Goal: Task Accomplishment & Management: Complete application form

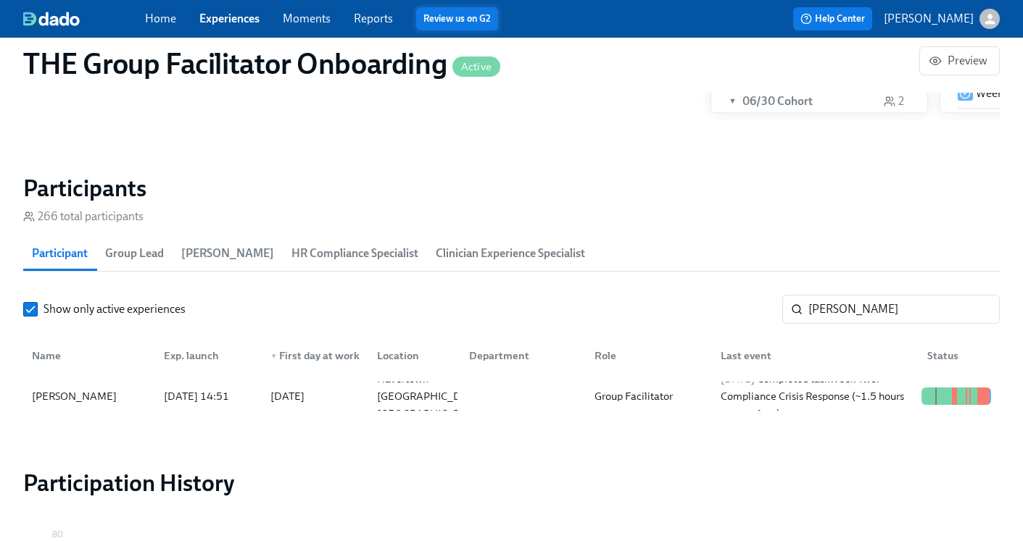
scroll to position [0, 19853]
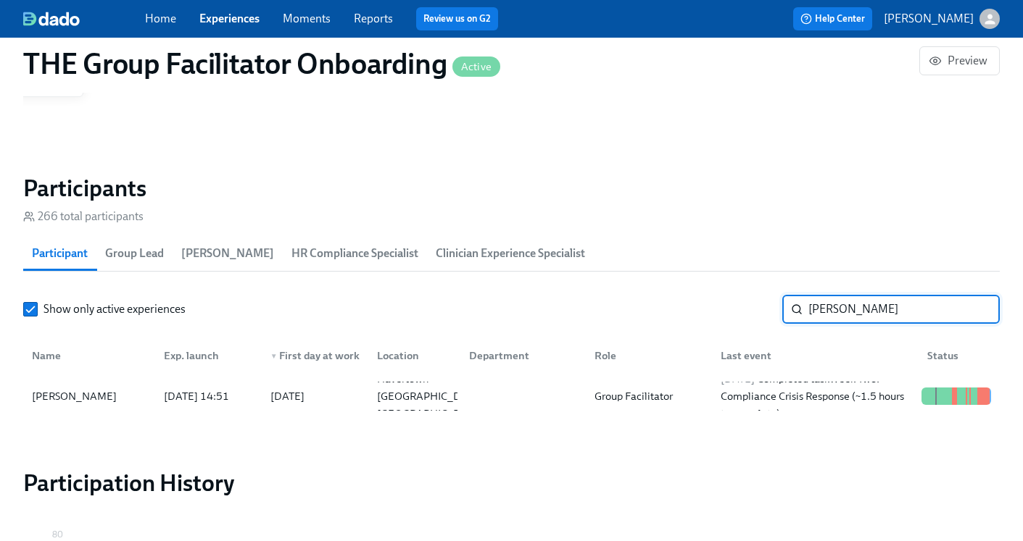
drag, startPoint x: 886, startPoint y: 303, endPoint x: 752, endPoint y: 288, distance: 135.7
click at [752, 288] on section "Participants 266 total participants Participant Group Lead [PERSON_NAME] HR Com…" at bounding box center [511, 298] width 976 height 249
click at [574, 394] on div at bounding box center [520, 396] width 126 height 29
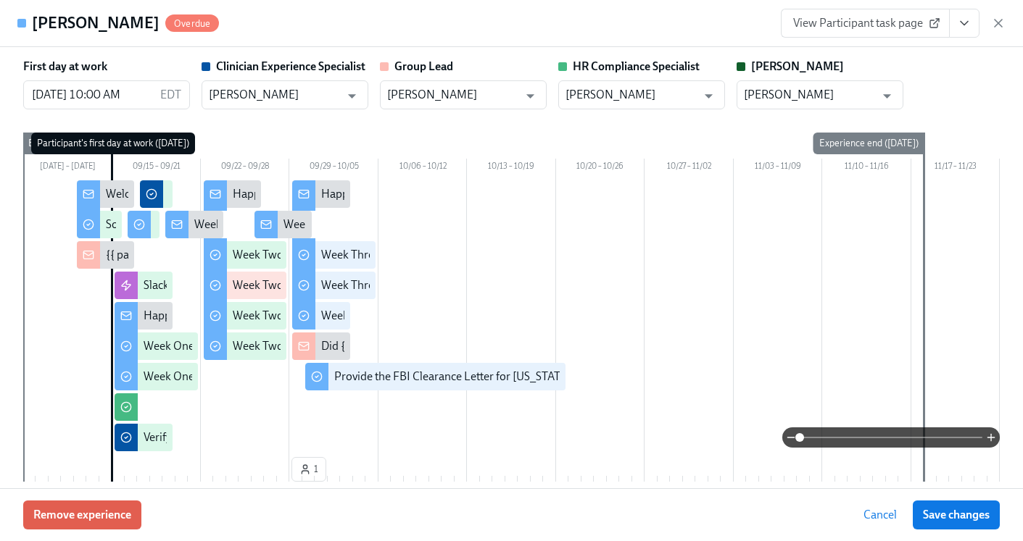
click at [963, 29] on icon "View task page" at bounding box center [964, 23] width 14 height 14
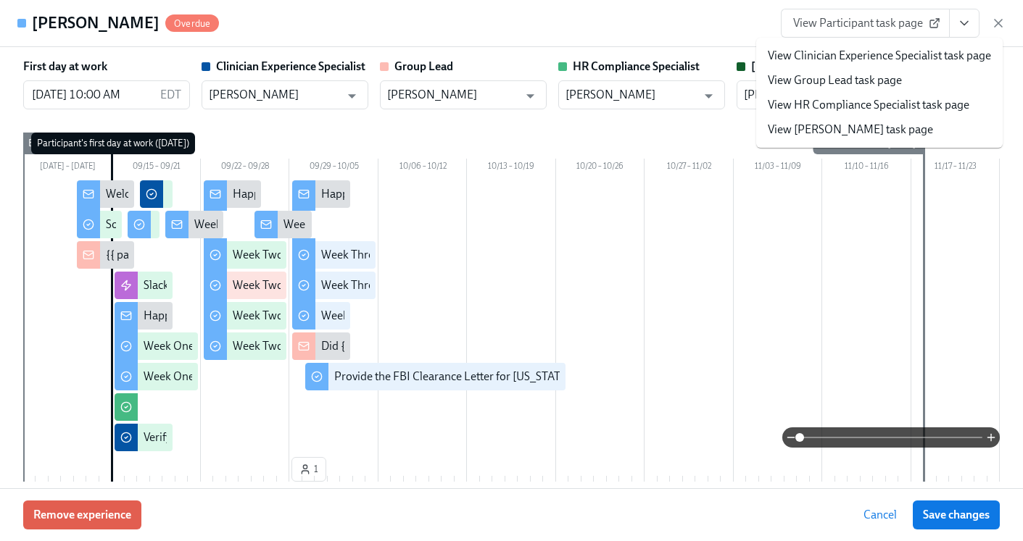
click at [889, 101] on link "View HR Compliance Specialist task page" at bounding box center [868, 105] width 201 height 16
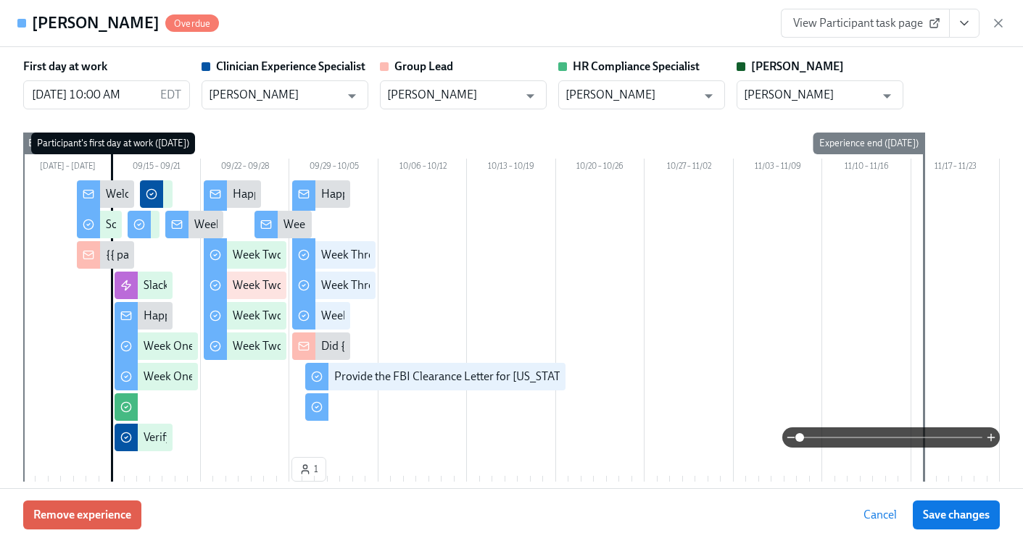
click at [1004, 25] on icon "button" at bounding box center [998, 23] width 14 height 14
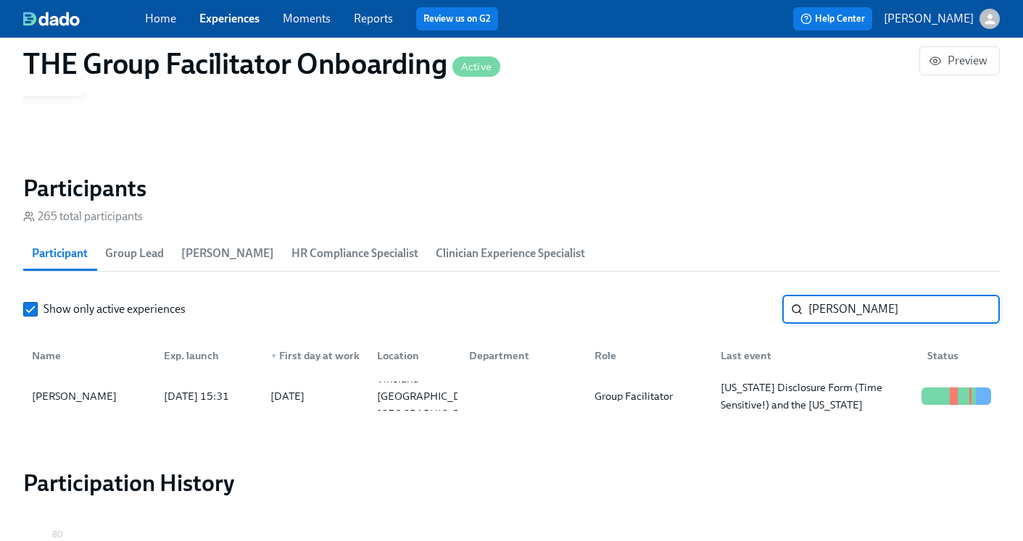
drag, startPoint x: 881, startPoint y: 312, endPoint x: 686, endPoint y: 296, distance: 195.6
click at [686, 296] on div "Show only active experiences [PERSON_NAME] ​" at bounding box center [511, 309] width 976 height 29
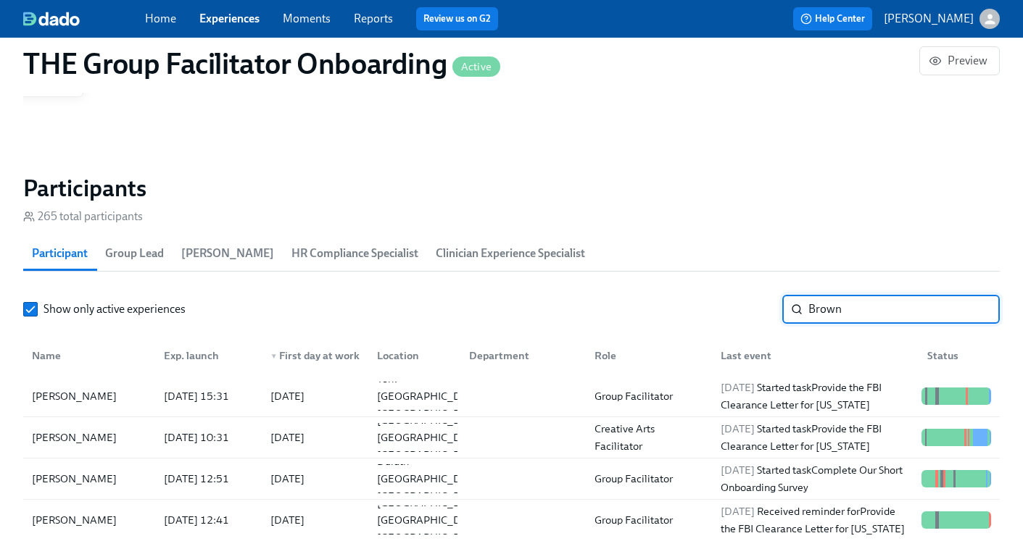
type input "Brown"
click at [571, 395] on div at bounding box center [520, 396] width 126 height 29
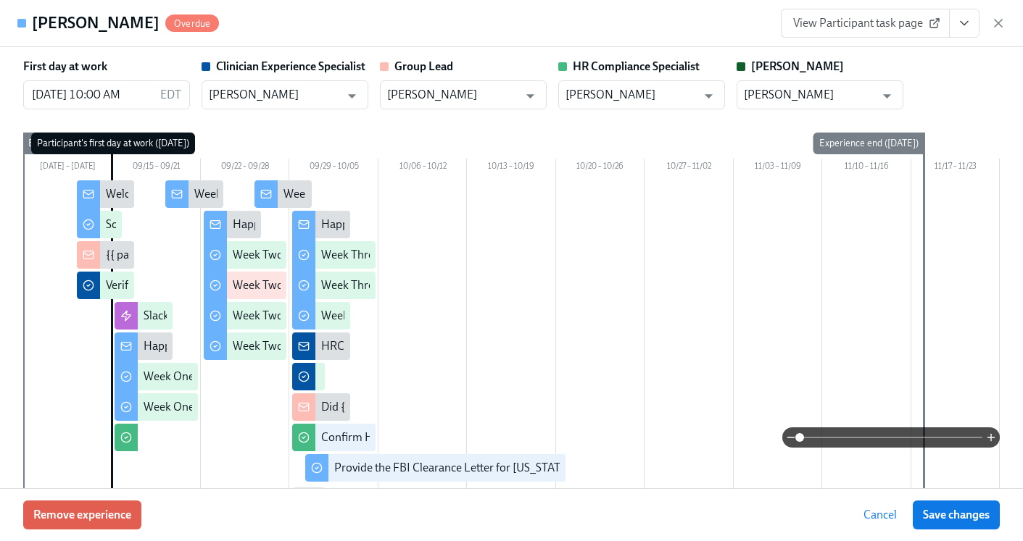
click at [969, 19] on icon "View task page" at bounding box center [964, 23] width 14 height 14
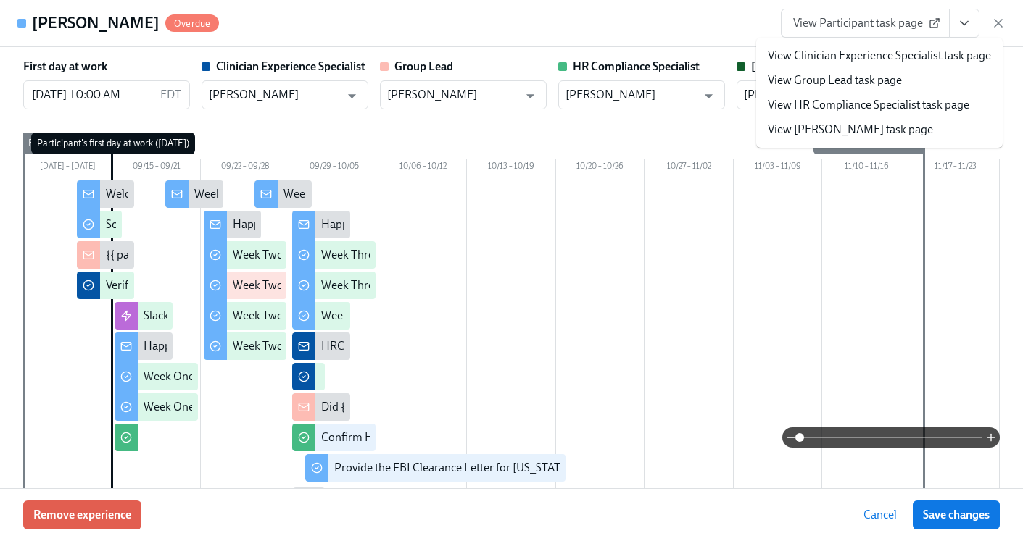
click at [835, 107] on link "View HR Compliance Specialist task page" at bounding box center [868, 105] width 201 height 16
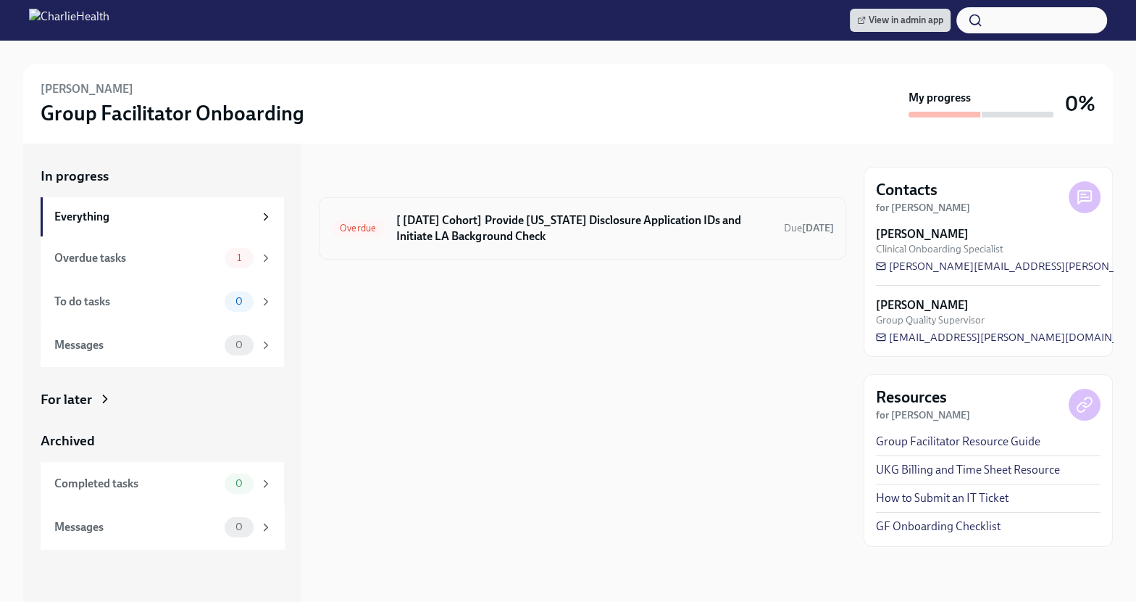
click at [496, 236] on h6 "[ [DATE] Cohort] Provide [US_STATE] Disclosure Application IDs and Initiate LA …" at bounding box center [584, 228] width 376 height 32
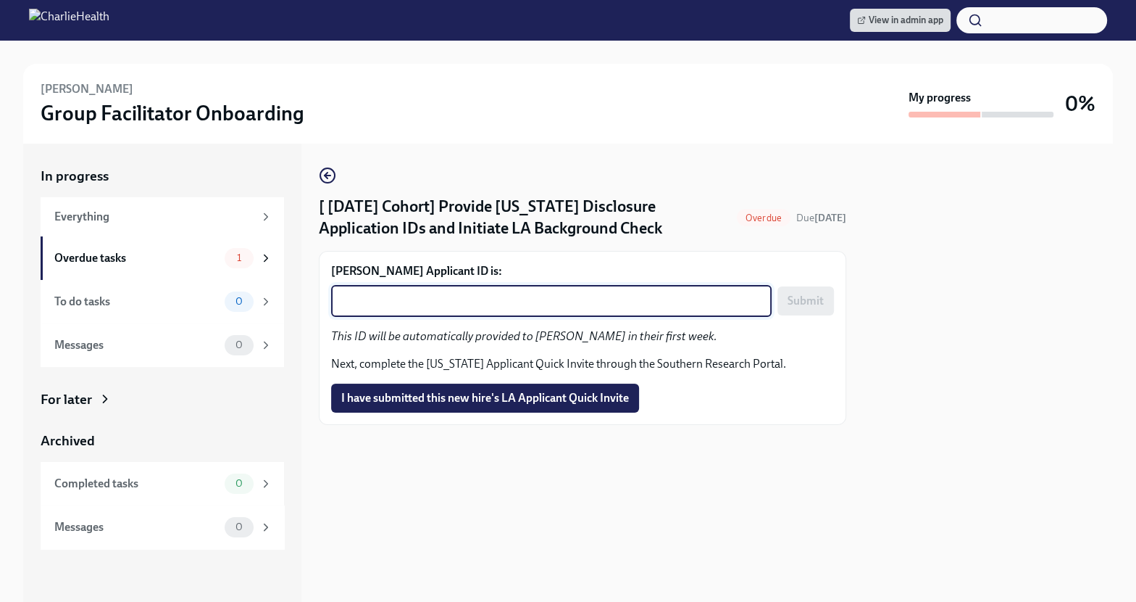
click at [565, 307] on textarea "Jacqueline Garth's Applicant ID is:" at bounding box center [551, 300] width 423 height 17
paste textarea "1254505"
type textarea "1254505"
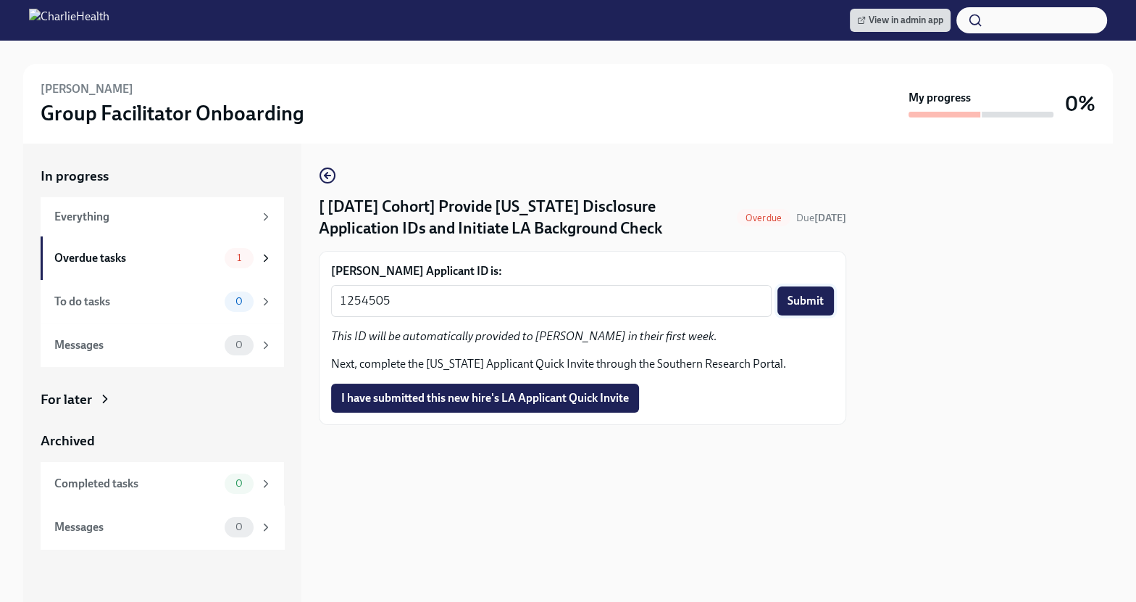
click at [805, 308] on span "Submit" at bounding box center [806, 301] width 36 height 14
click at [488, 412] on button "I have submitted this new hire's LA Applicant Quick Invite" at bounding box center [485, 397] width 308 height 29
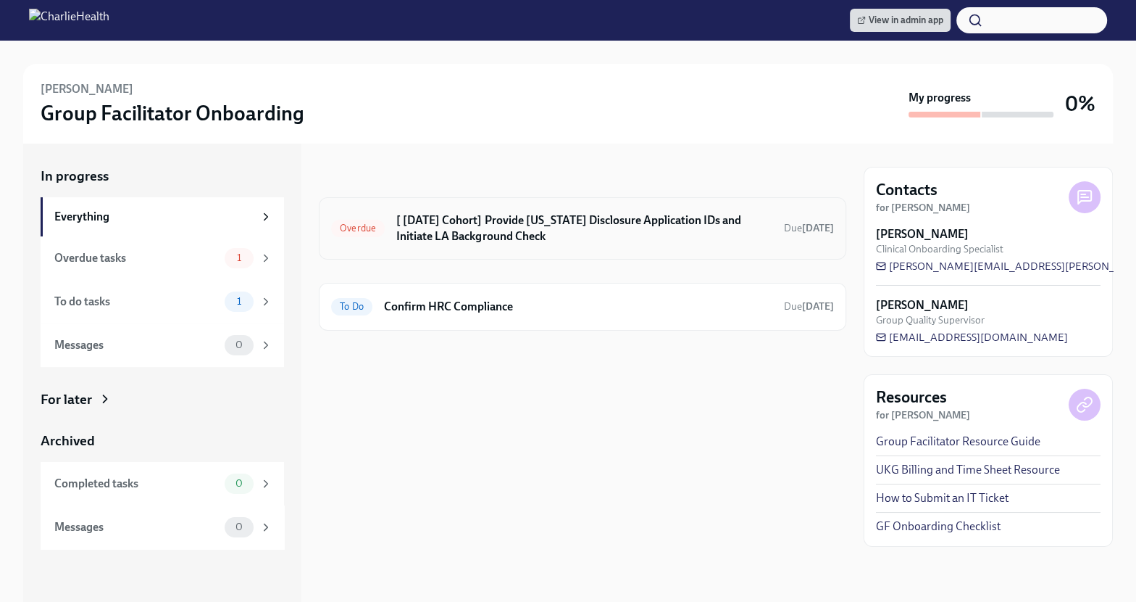
click at [549, 234] on h6 "[ [DATE] Cohort] Provide [US_STATE] Disclosure Application IDs and Initiate LA …" at bounding box center [584, 228] width 376 height 32
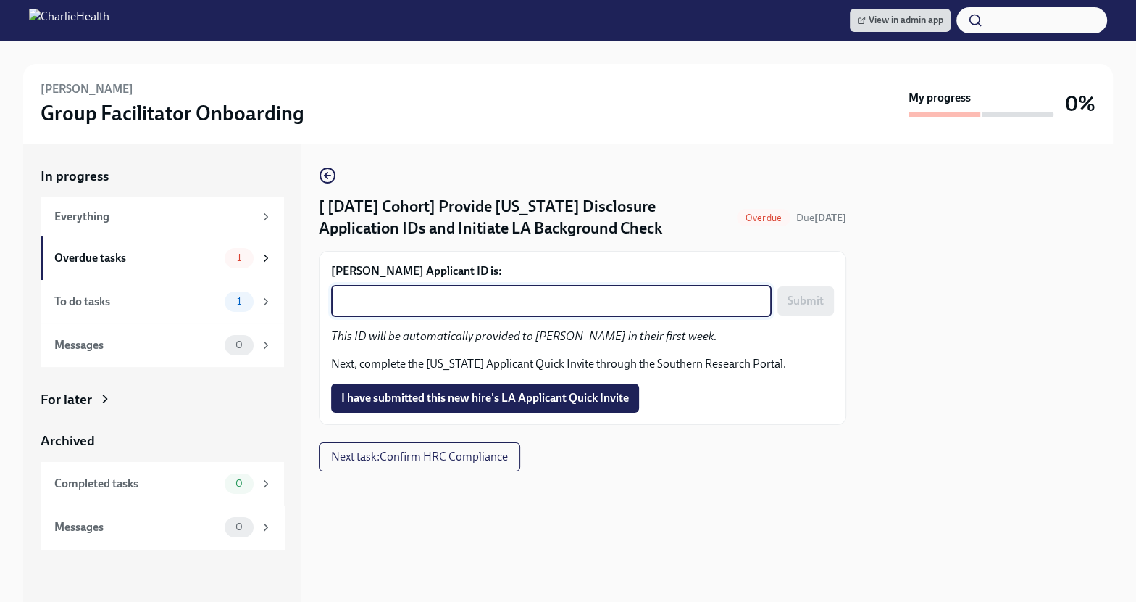
click at [468, 309] on textarea "Lindsey Brown's Applicant ID is:" at bounding box center [551, 300] width 423 height 17
paste textarea "1254509"
type textarea "1254509"
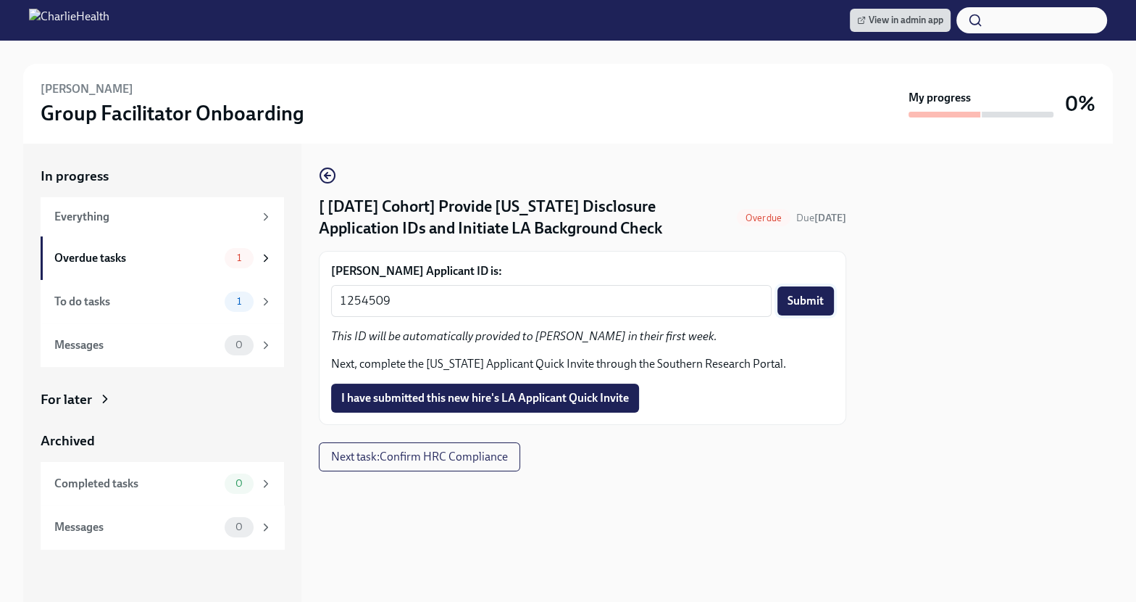
click at [794, 308] on span "Submit" at bounding box center [806, 301] width 36 height 14
click at [522, 405] on span "I have submitted this new hire's LA Applicant Quick Invite" at bounding box center [485, 398] width 288 height 14
